Goal: Information Seeking & Learning: Learn about a topic

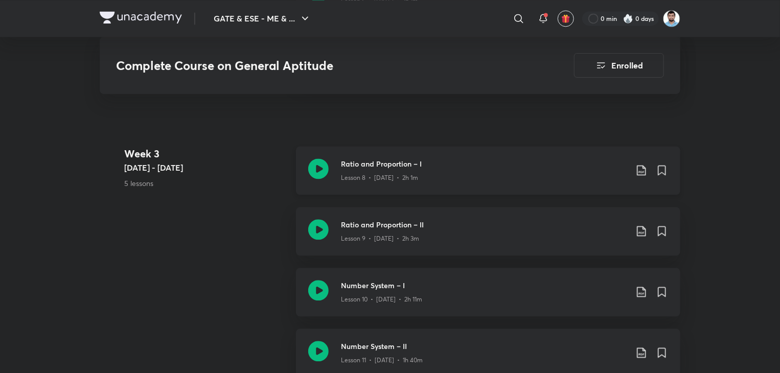
scroll to position [1125, 0]
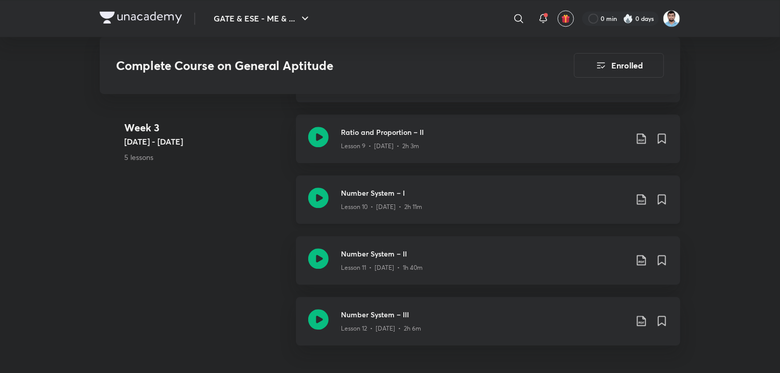
click at [321, 196] on icon at bounding box center [318, 198] width 20 height 20
